Goal: Find specific page/section: Find specific page/section

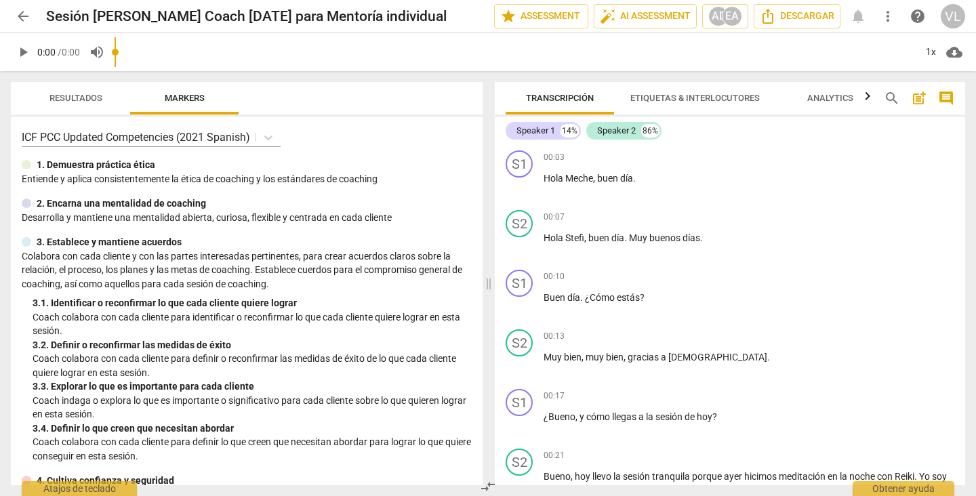
click at [21, 16] on span "arrow_back" at bounding box center [23, 16] width 16 height 16
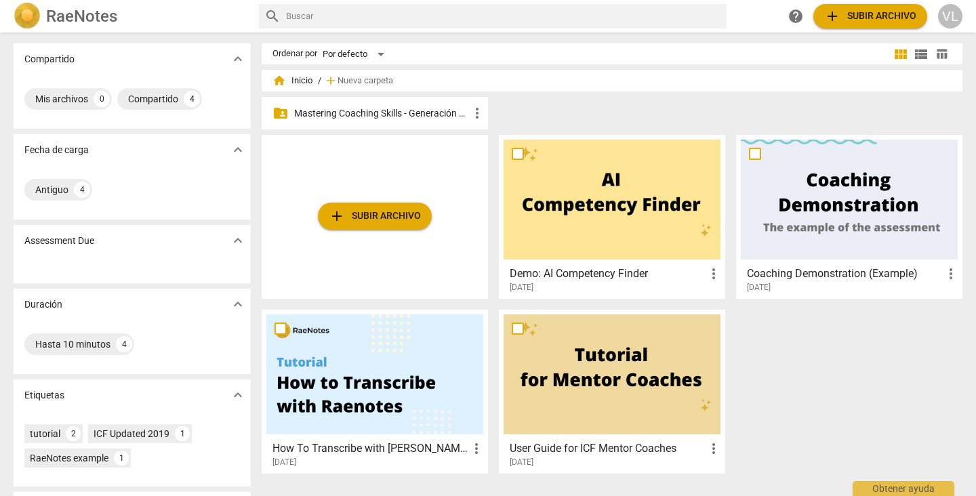
click at [403, 115] on p "Mastering Coaching Skills - Generación 32" at bounding box center [381, 113] width 175 height 14
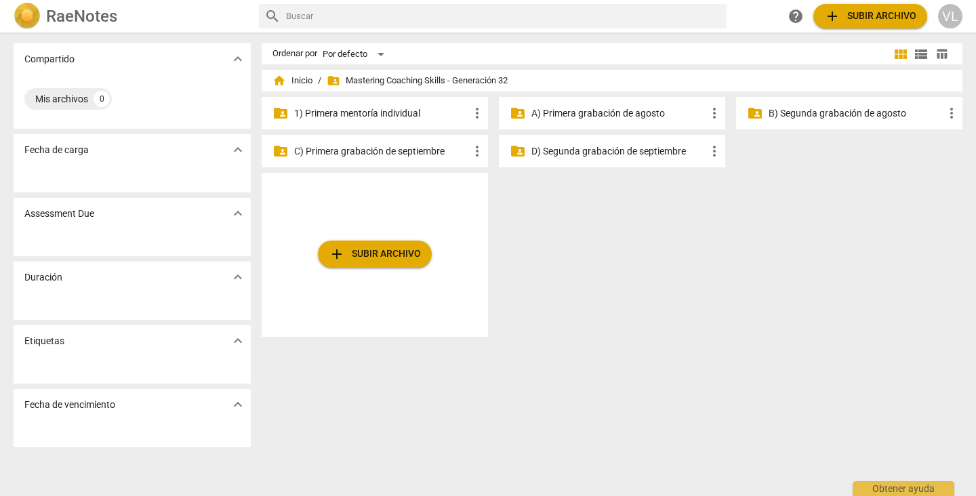
click at [403, 115] on p "1) Primera mentoría individual" at bounding box center [381, 113] width 175 height 14
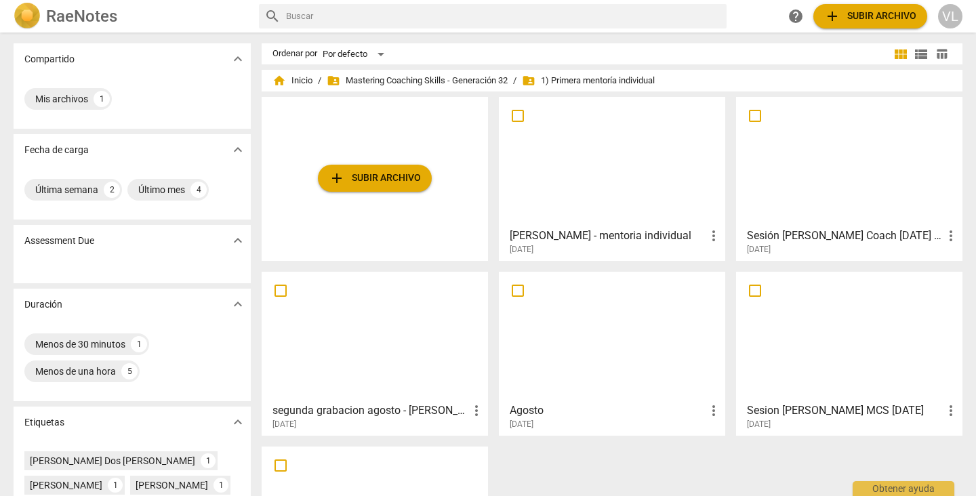
click at [560, 172] on div at bounding box center [612, 162] width 217 height 120
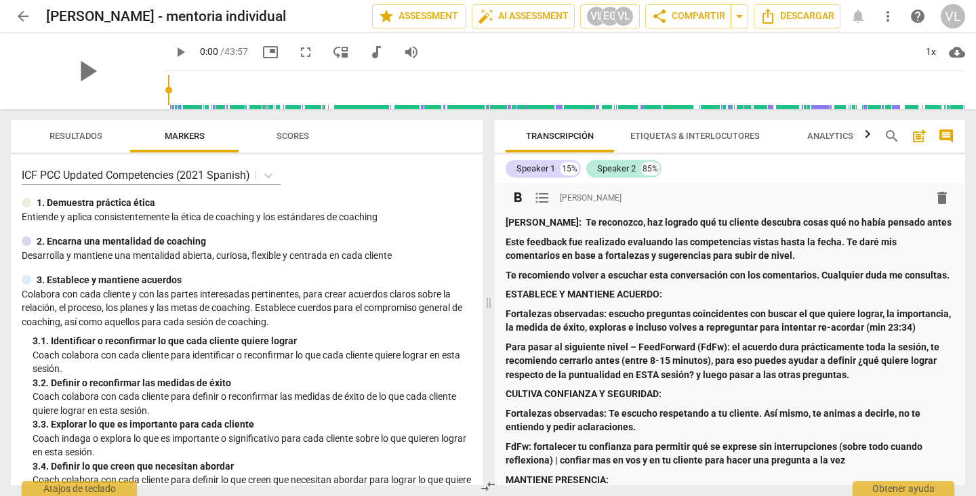
click at [917, 241] on p "Este feedback fue realizado evaluando las competencias vistas hasta la fecha. T…" at bounding box center [730, 249] width 449 height 28
click at [795, 279] on strong "Te recomiendo volver a escuchar esta conversación con los comentarios. Cualquie…" at bounding box center [728, 275] width 444 height 11
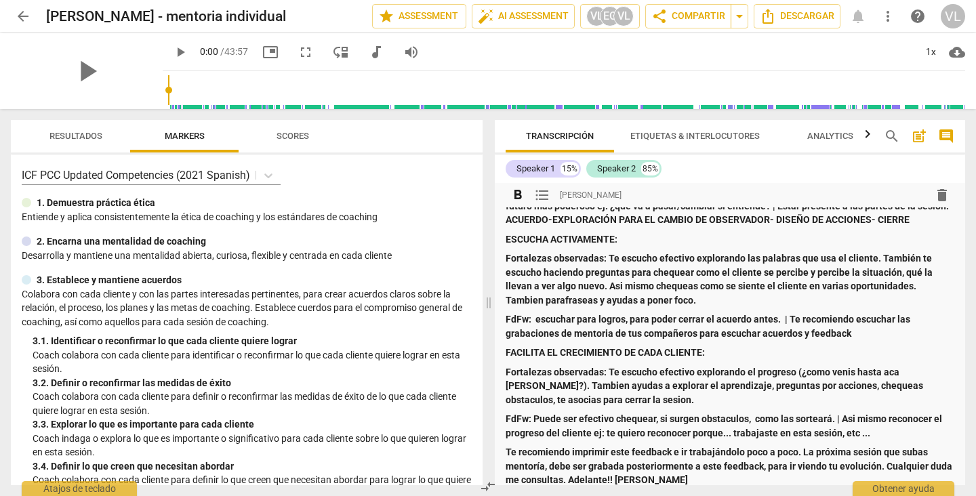
scroll to position [355, 0]
